Goal: Find specific page/section: Find specific page/section

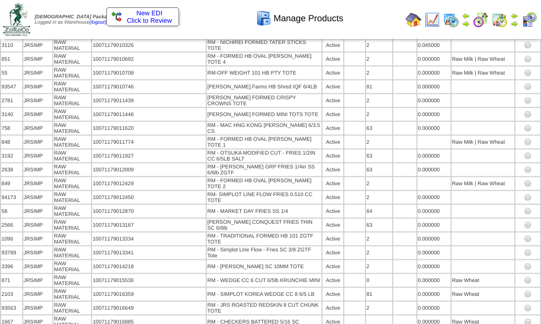
scroll to position [1175, 0]
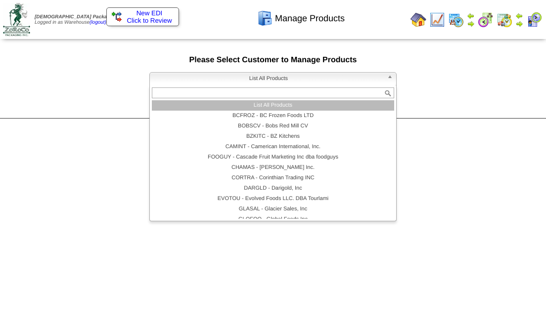
click at [237, 79] on span "List All Products" at bounding box center [268, 79] width 229 height 12
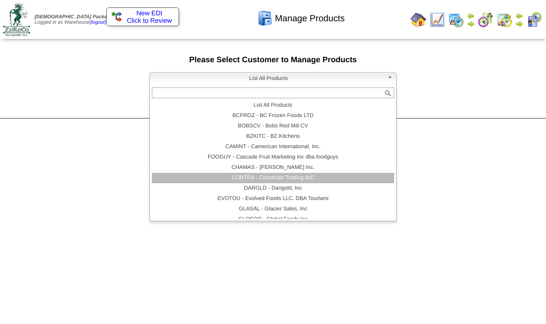
scroll to position [66, 0]
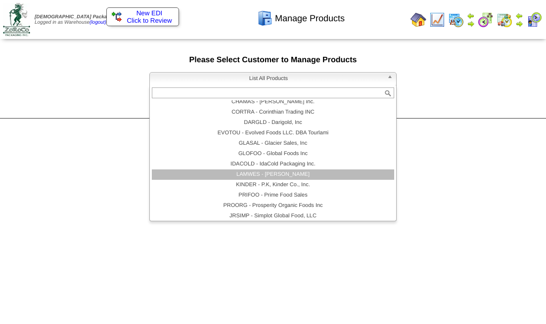
click at [247, 180] on li "LAMWES - Lamb-Weston" at bounding box center [273, 175] width 242 height 10
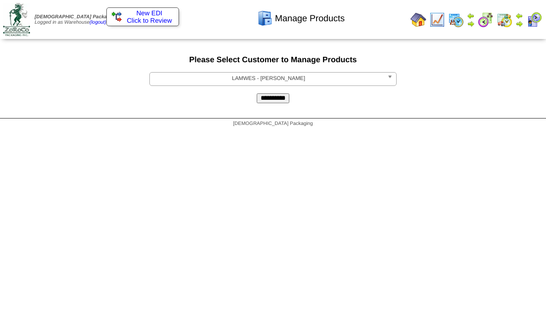
click at [280, 103] on input "**********" at bounding box center [273, 98] width 33 height 10
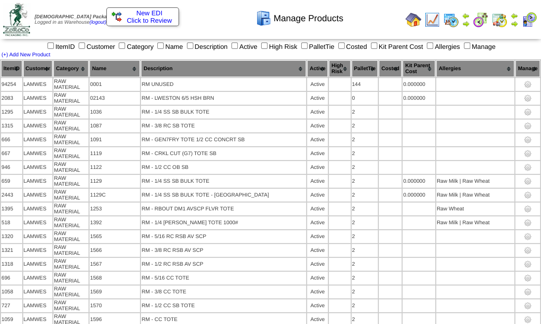
scroll to position [5636, 0]
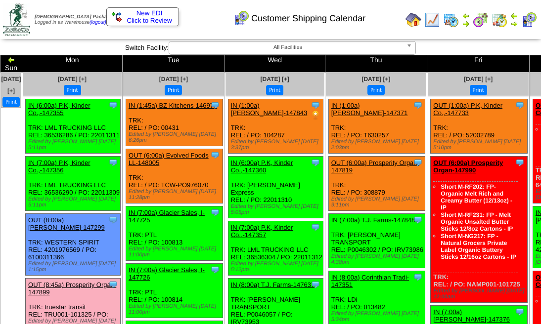
scroll to position [593, 0]
